Goal: Information Seeking & Learning: Learn about a topic

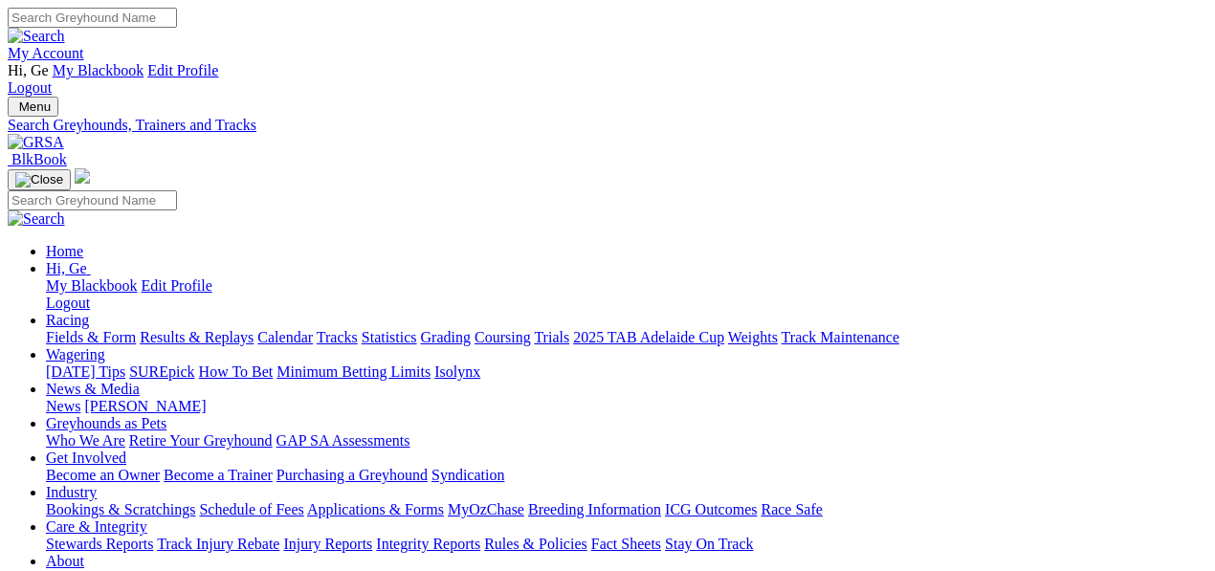
select select "cannington"
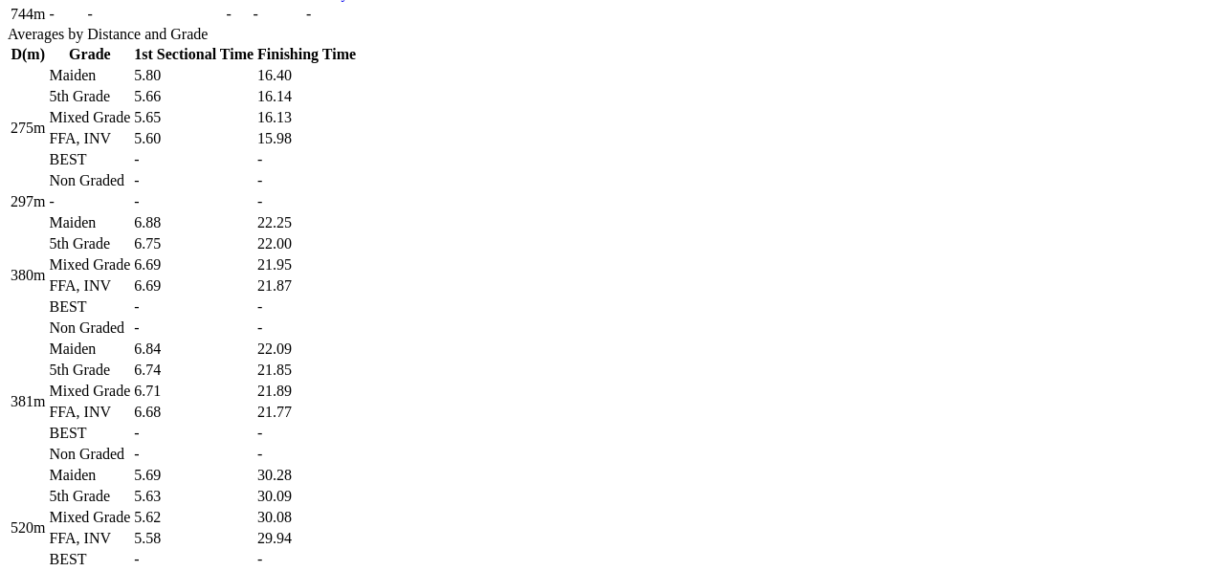
scroll to position [1381, 0]
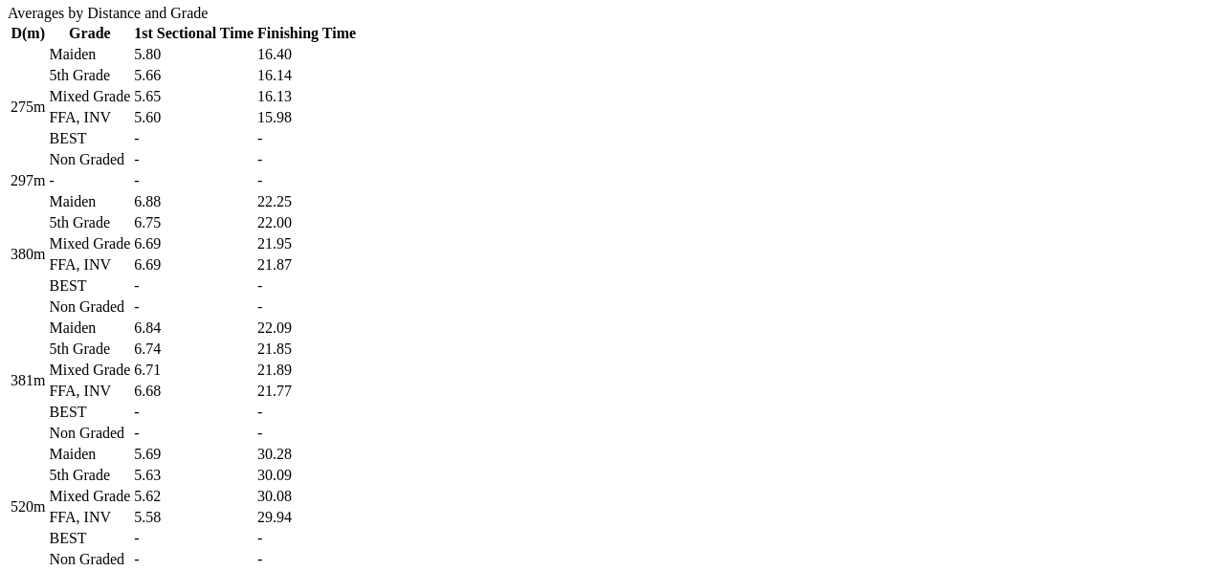
drag, startPoint x: 569, startPoint y: 457, endPoint x: 579, endPoint y: 451, distance: 11.2
click at [254, 422] on td "-" at bounding box center [193, 412] width 121 height 19
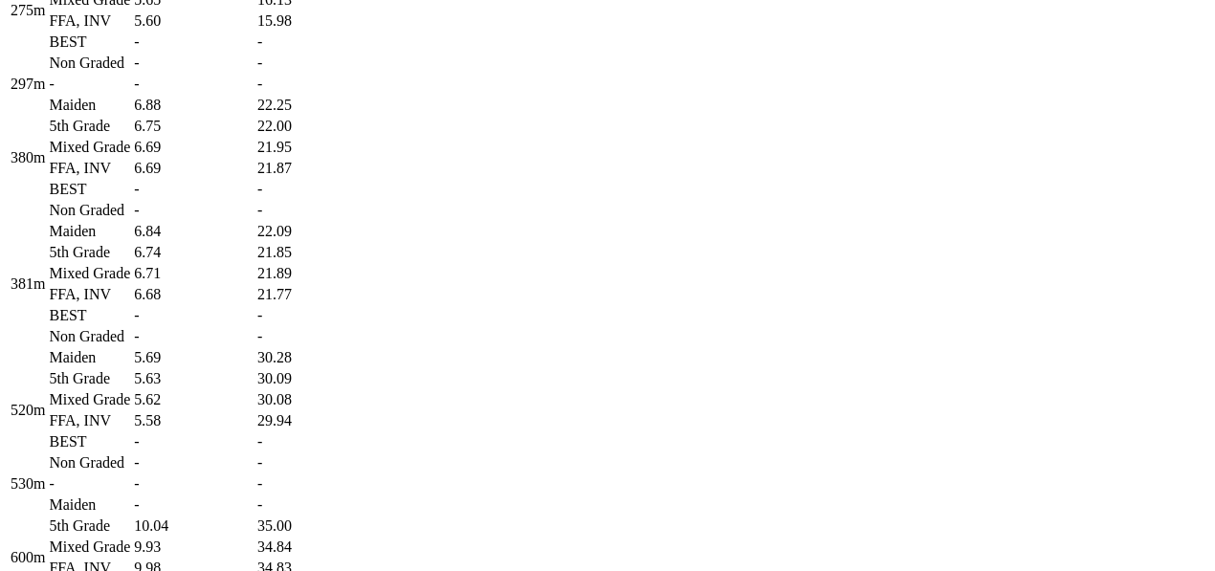
scroll to position [1487, 0]
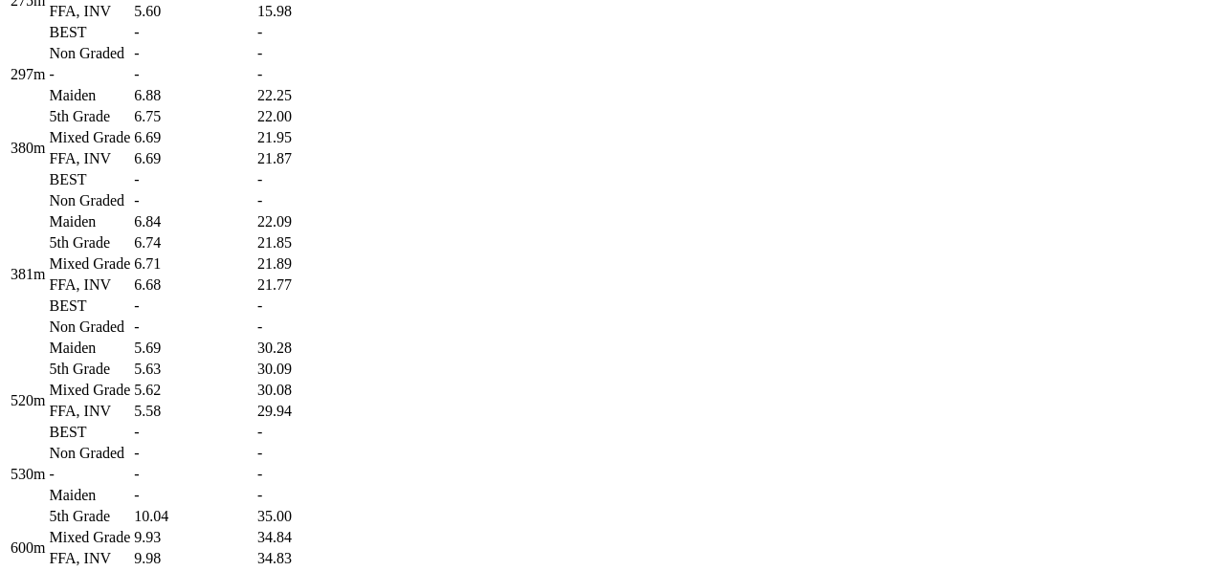
click at [254, 379] on td "5.63" at bounding box center [193, 369] width 121 height 19
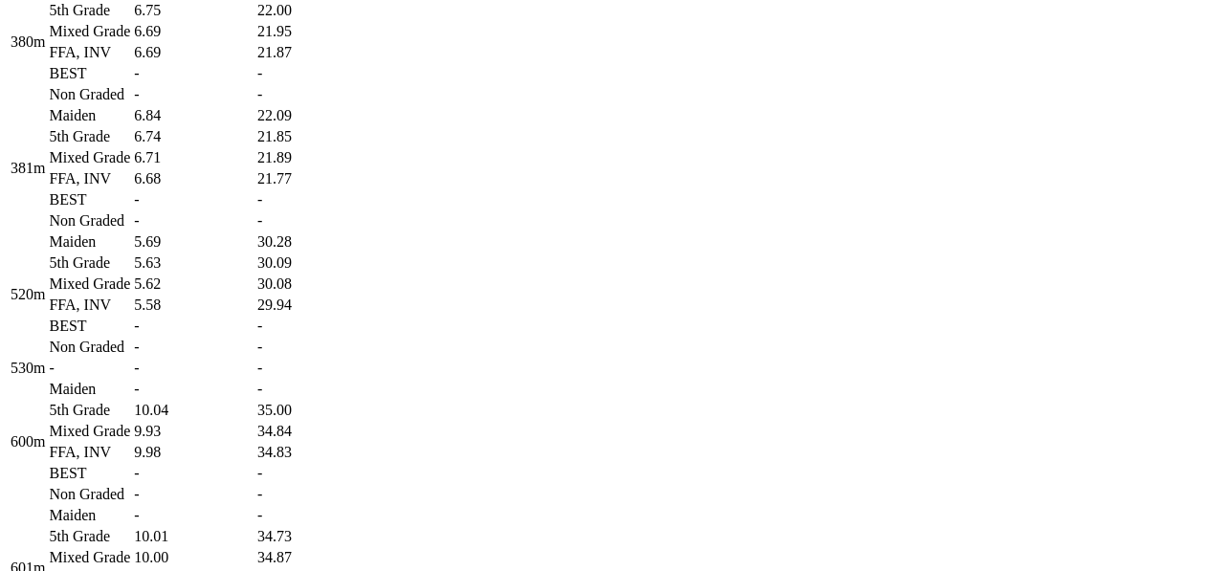
scroll to position [1700, 0]
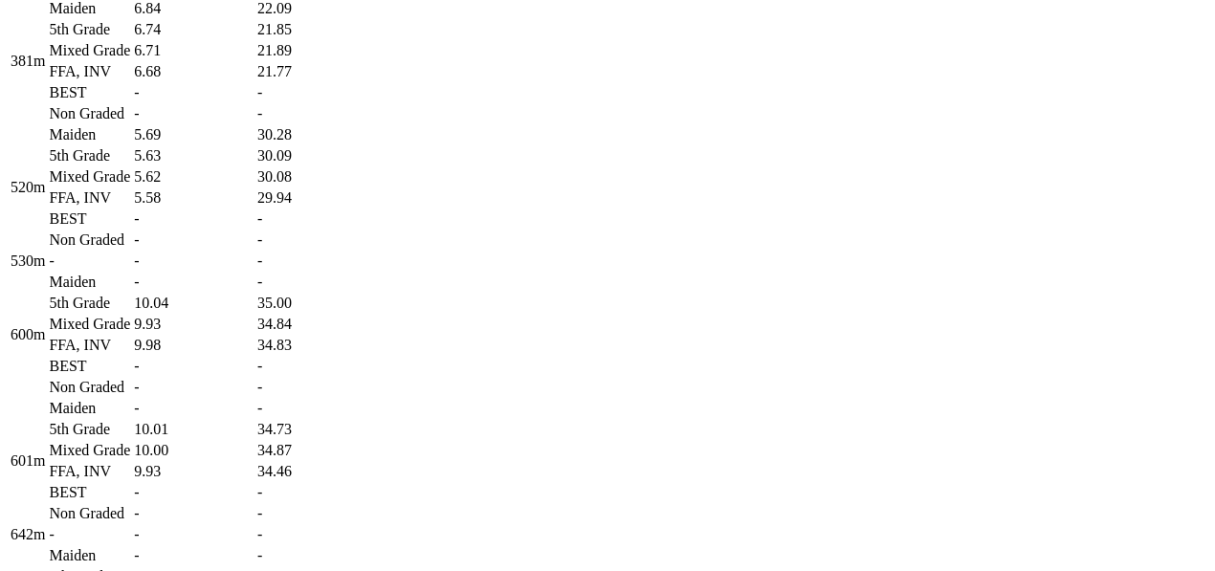
click at [254, 271] on td "-" at bounding box center [193, 261] width 121 height 19
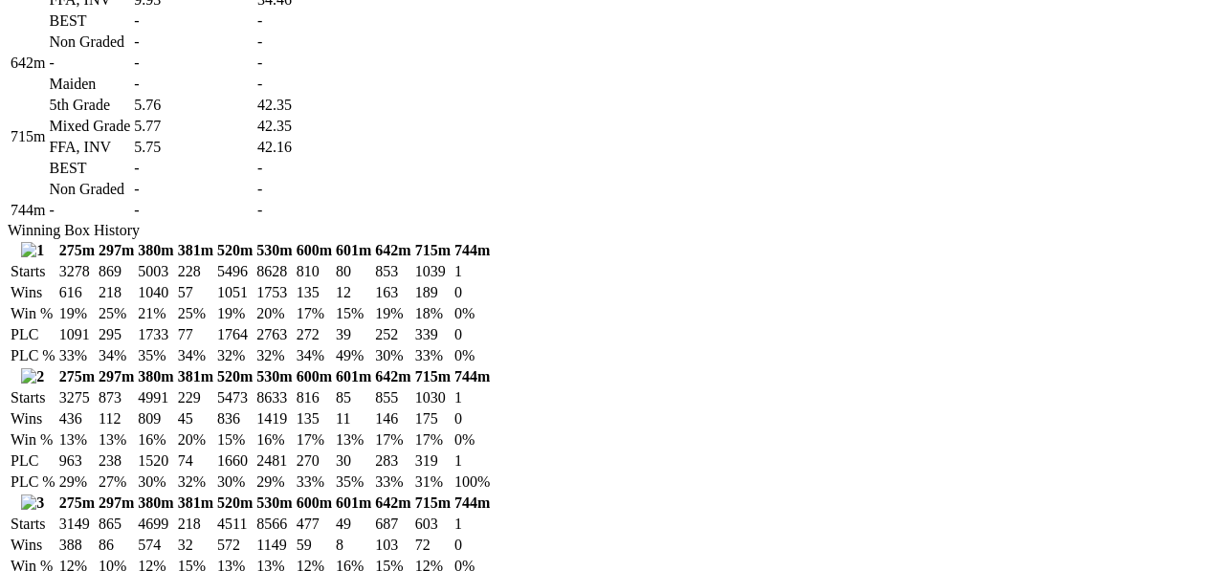
scroll to position [2125, 0]
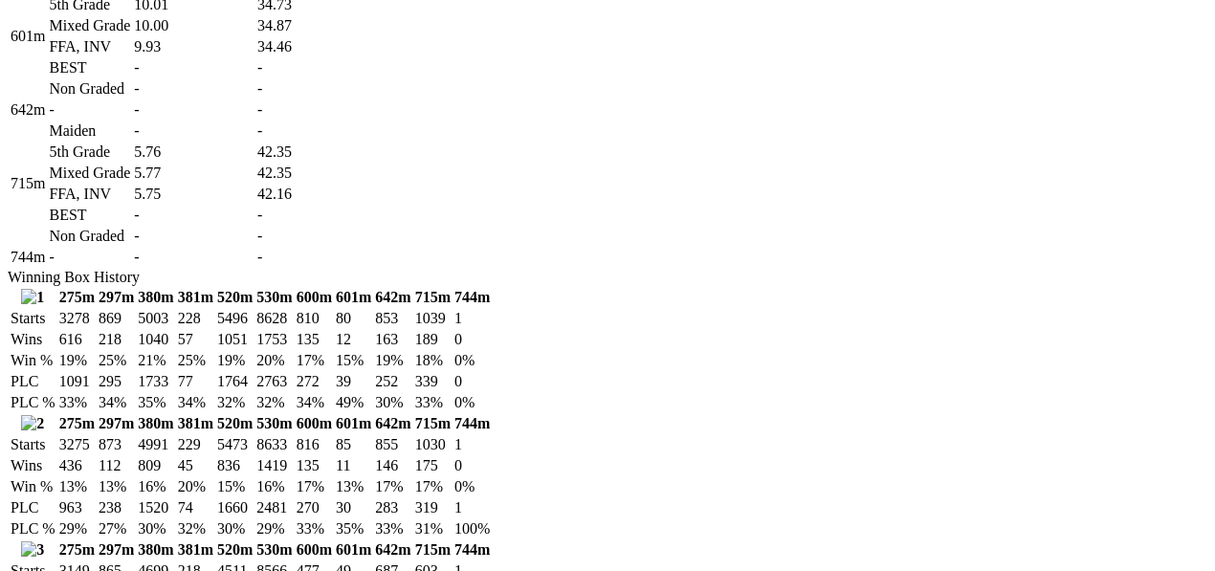
click at [254, 99] on td "-" at bounding box center [193, 88] width 121 height 19
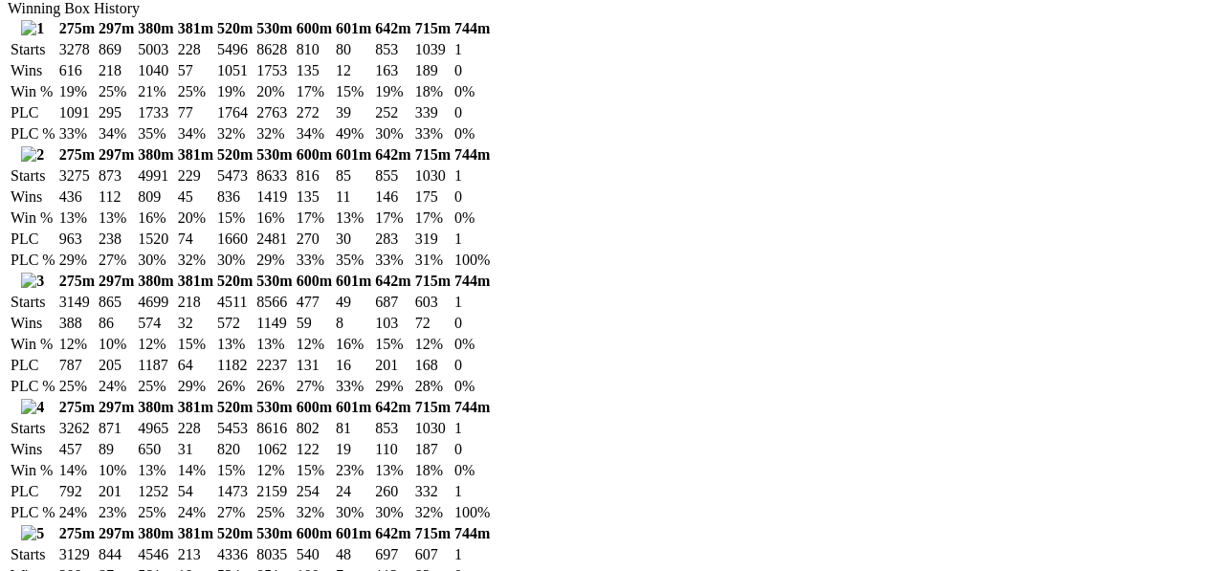
scroll to position [2443, 0]
